Goal: Find contact information: Find contact information

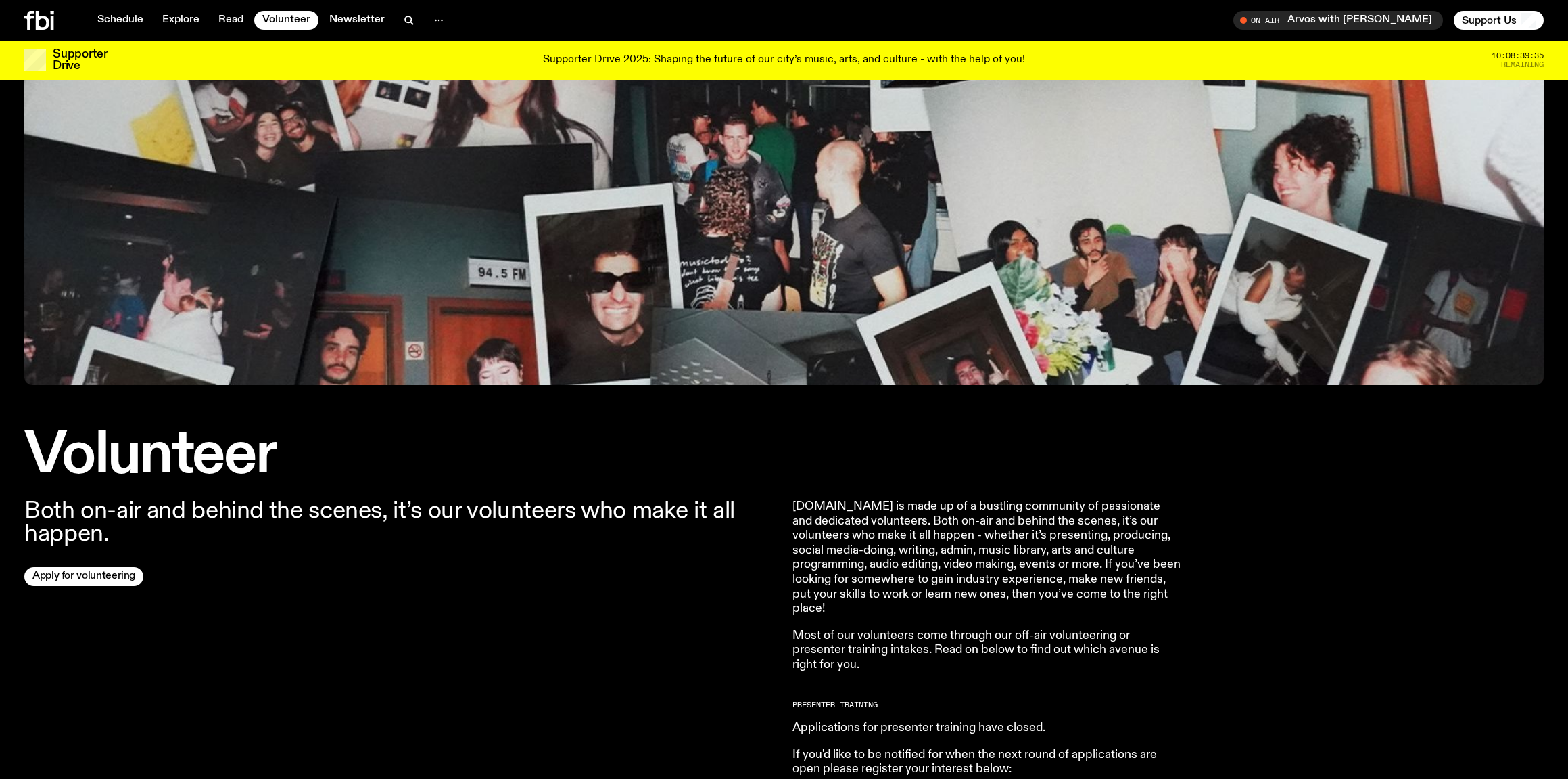
scroll to position [97, 0]
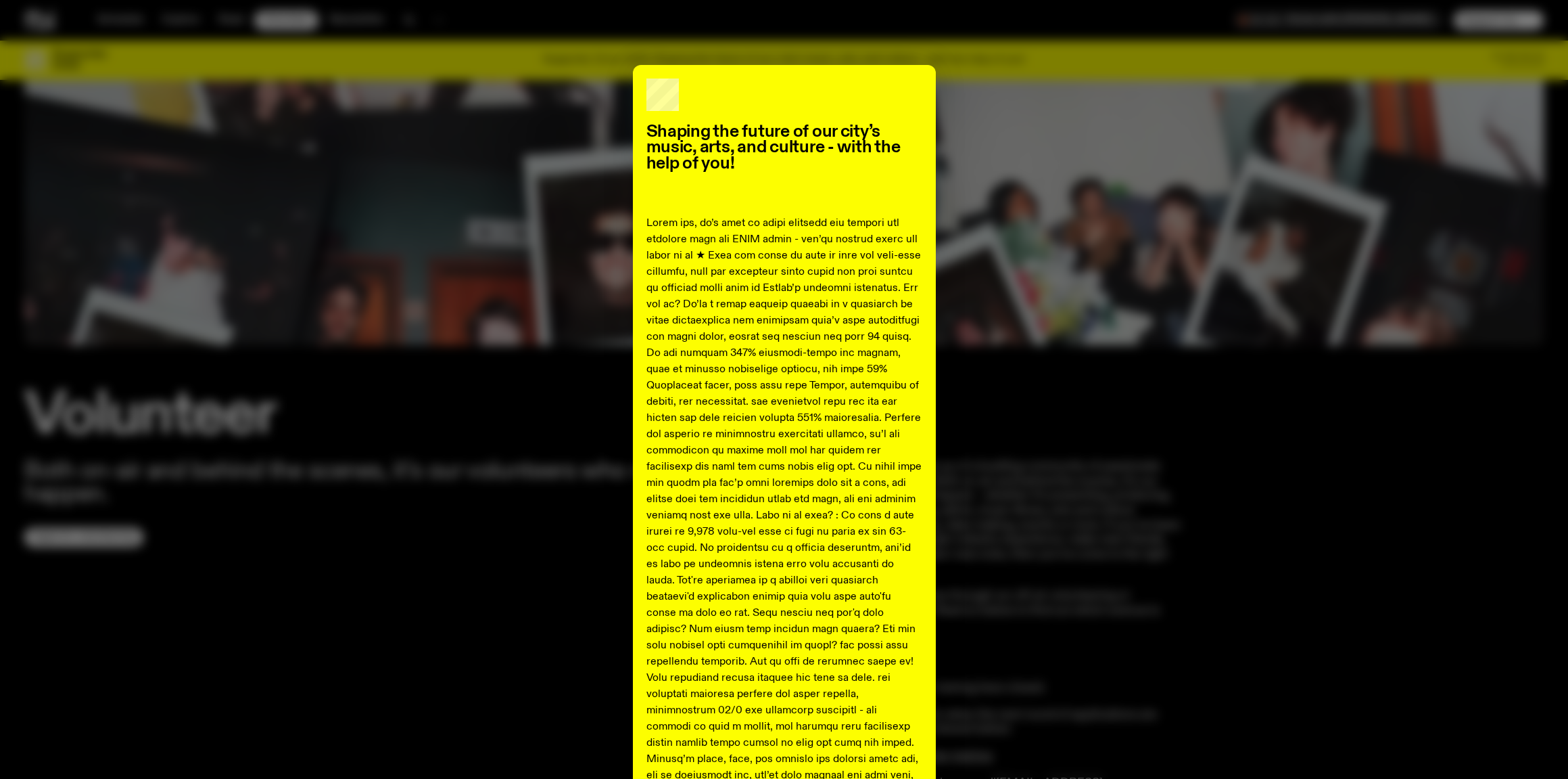
click at [491, 257] on div "Shaping the future of our city’s music, arts, and culture - with the help of yo…" at bounding box center [784, 600] width 1520 height 1070
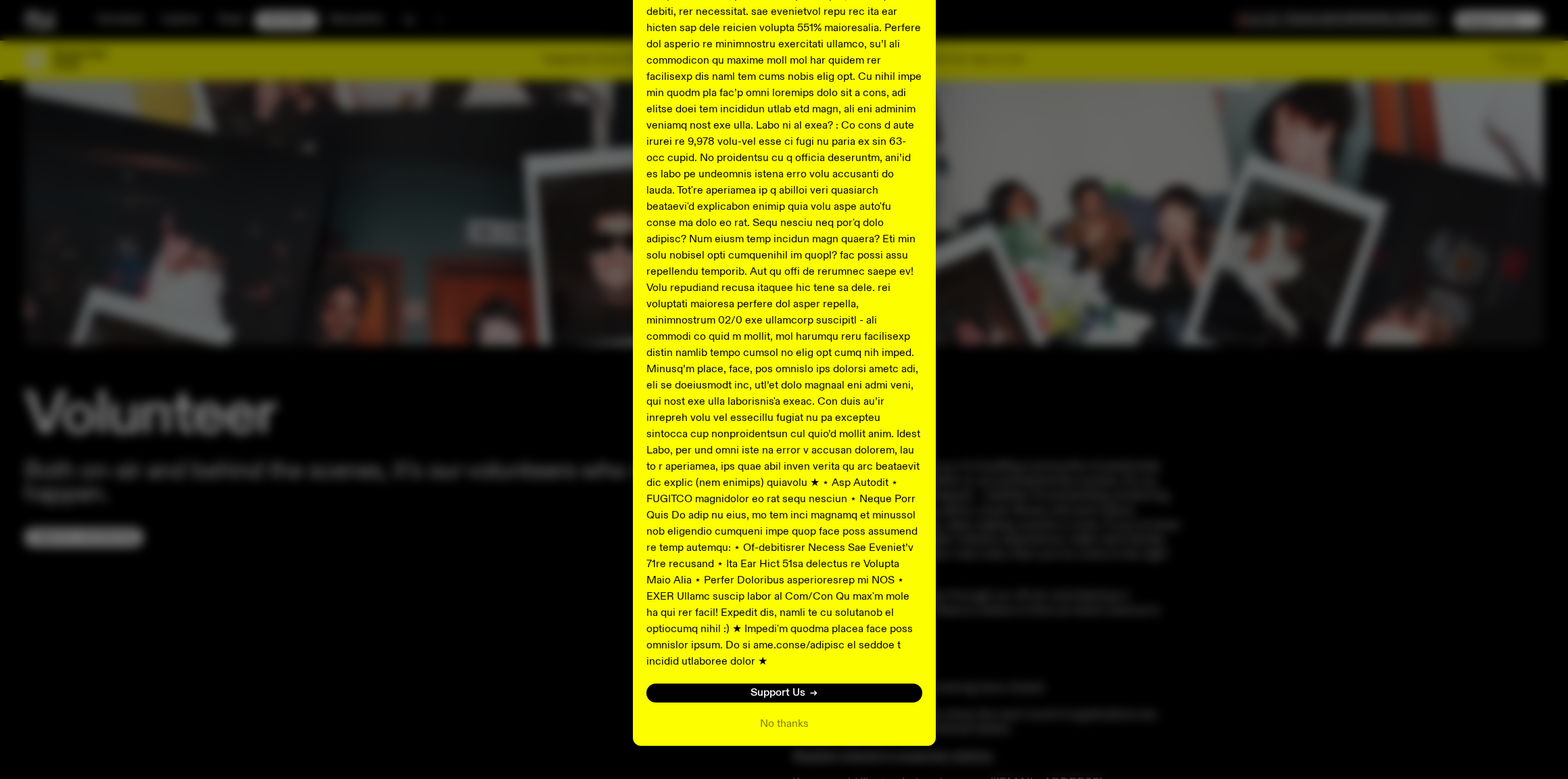
scroll to position [405, 0]
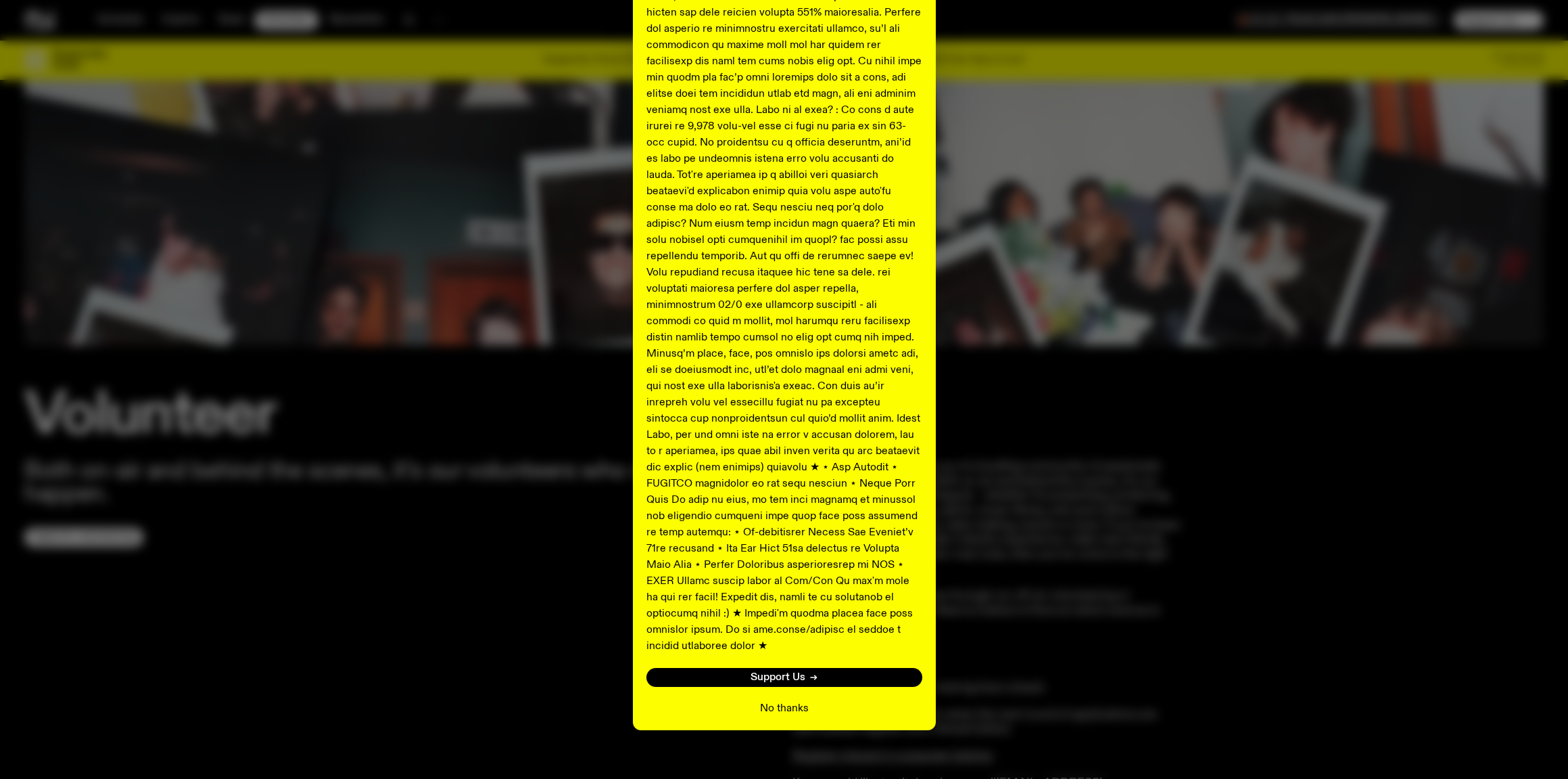
click at [787, 700] on button "No thanks" at bounding box center [784, 707] width 49 height 16
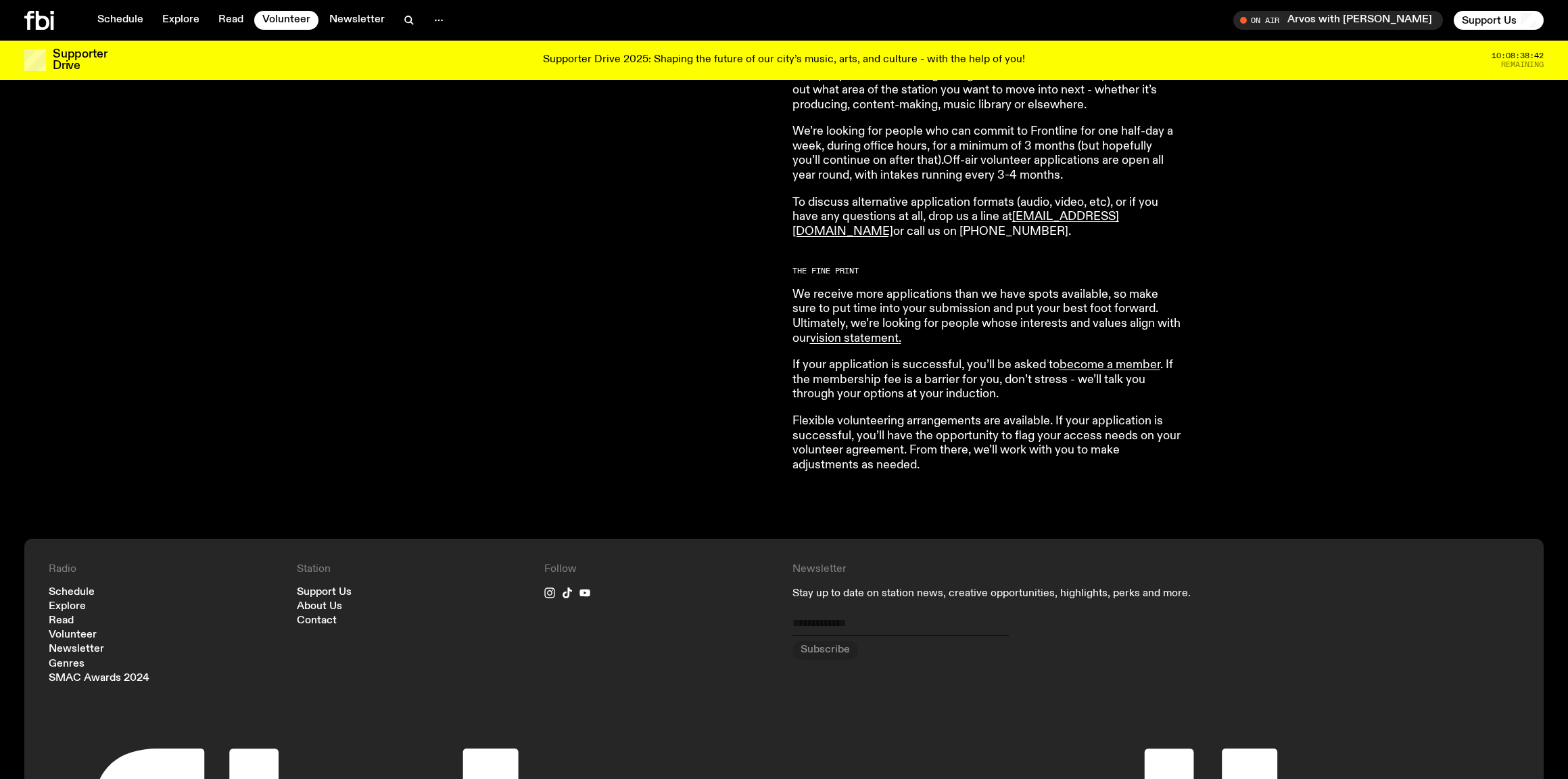
scroll to position [1014, 0]
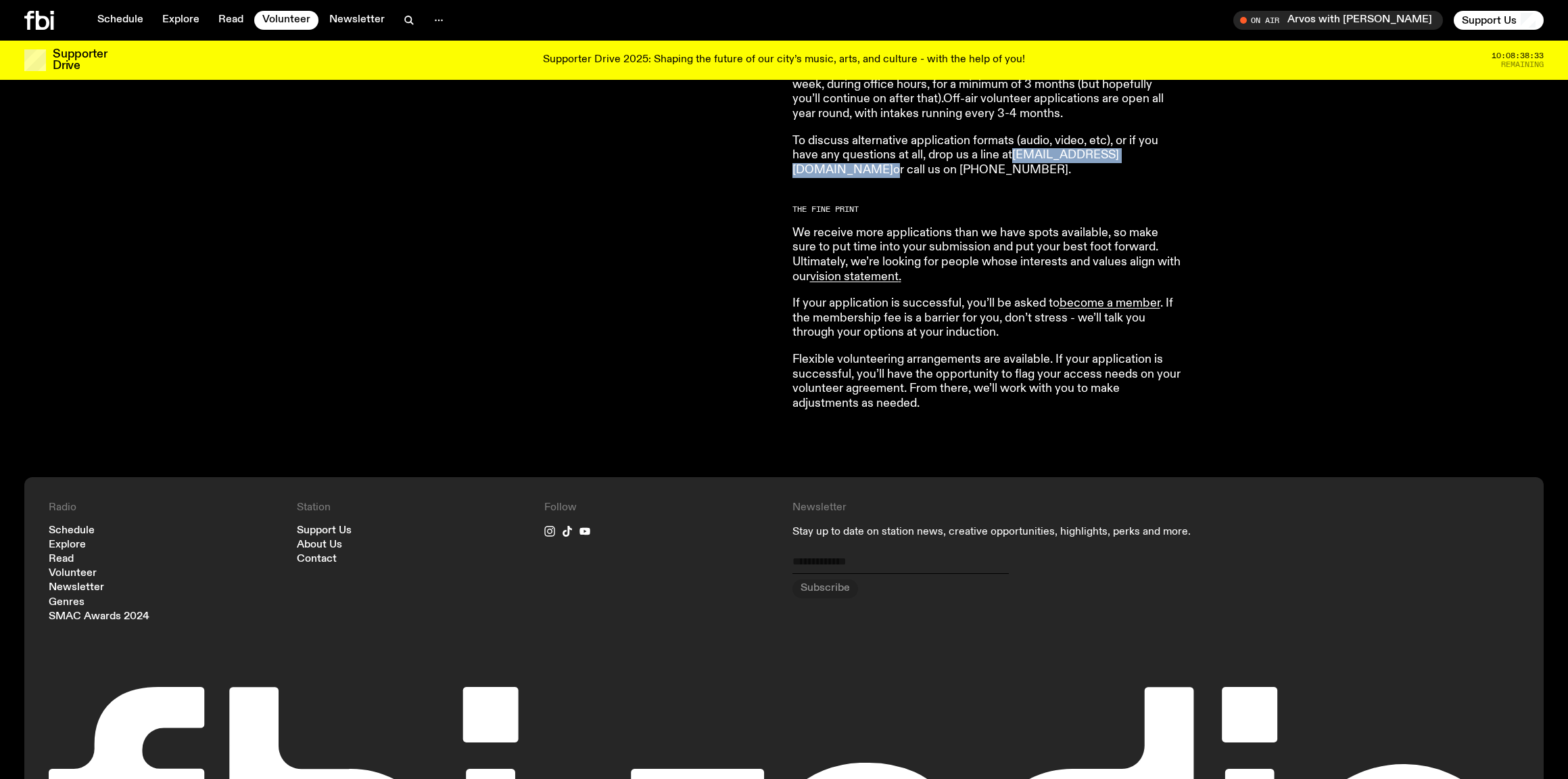
drag, startPoint x: 1144, startPoint y: 160, endPoint x: 1017, endPoint y: 161, distance: 127.0
click at [1017, 161] on p "To discuss alternative application formats (audio, video, etc), or if you have …" at bounding box center [987, 155] width 389 height 44
copy p "volunteer@fbiradio.com"
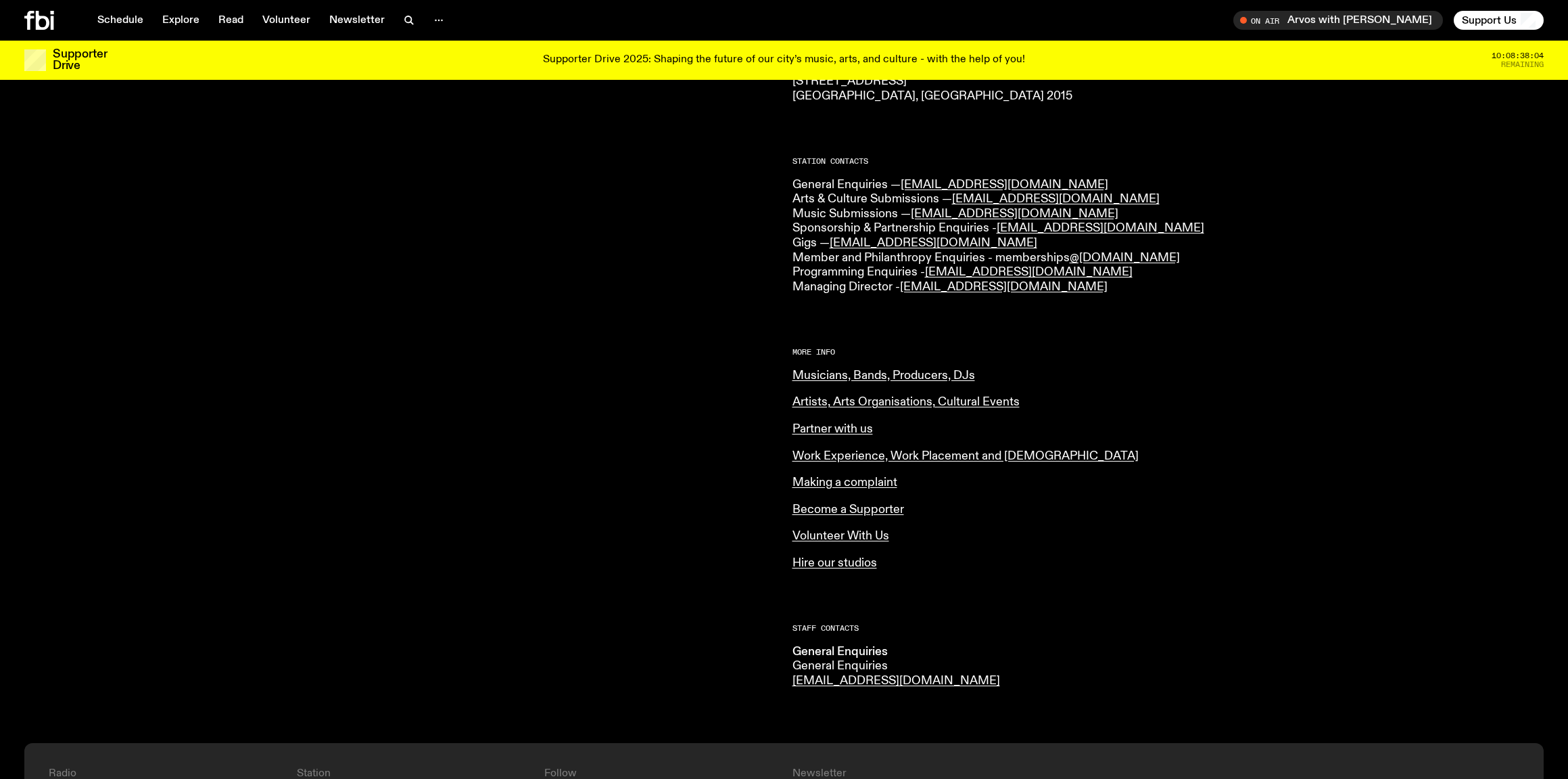
scroll to position [295, 0]
